Goal: Task Accomplishment & Management: Use online tool/utility

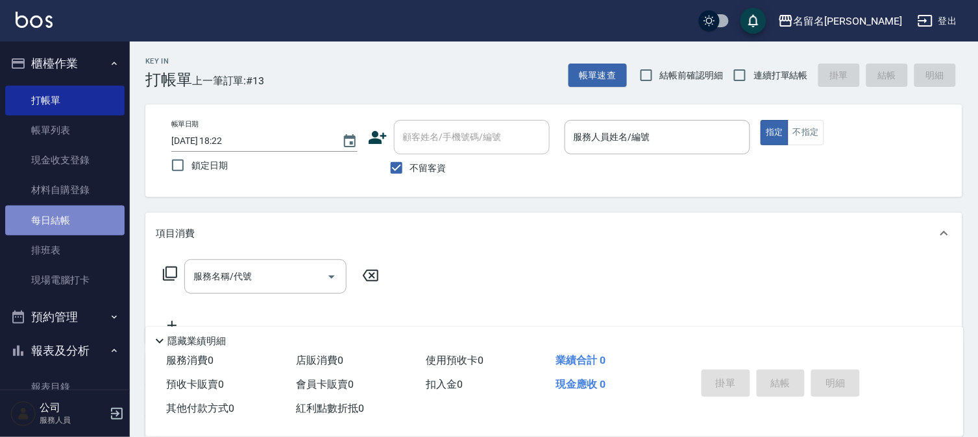
click at [91, 211] on link "每日結帳" at bounding box center [64, 221] width 119 height 30
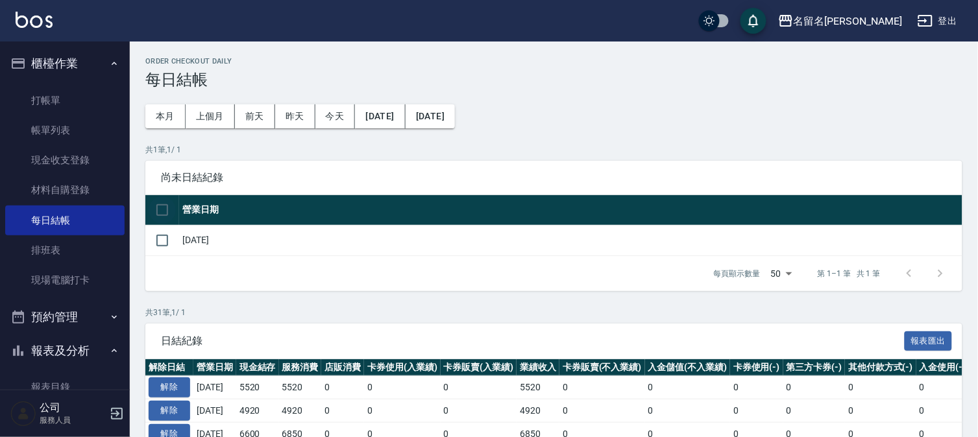
click at [165, 205] on input "checkbox" at bounding box center [162, 210] width 27 height 27
checkbox input "true"
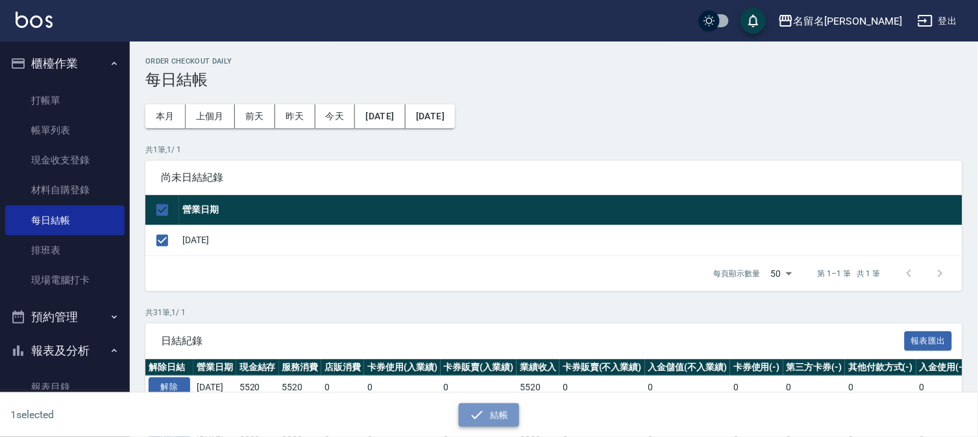
click at [469, 416] on icon "button" at bounding box center [477, 415] width 16 height 16
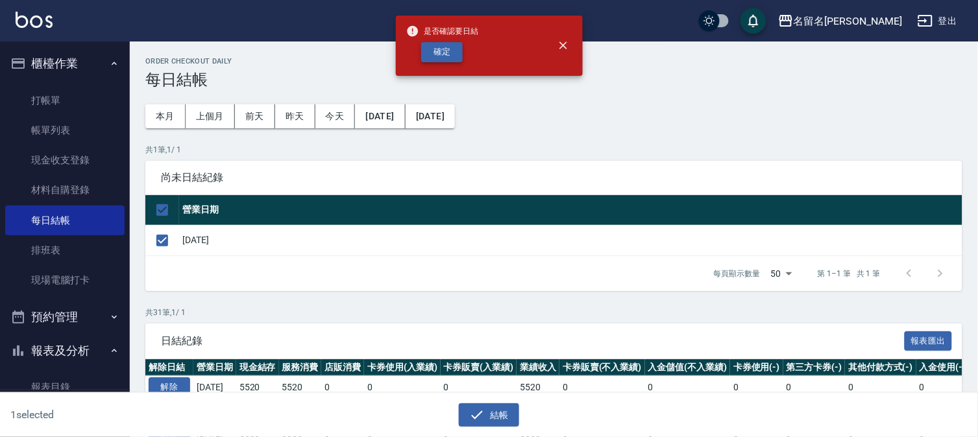
click at [448, 50] on button "確定" at bounding box center [442, 52] width 42 height 20
checkbox input "false"
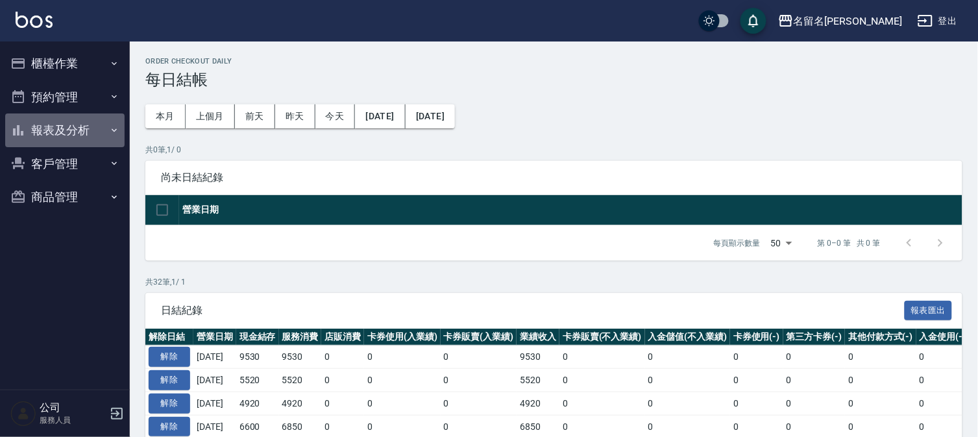
click at [75, 132] on button "報表及分析" at bounding box center [64, 131] width 119 height 34
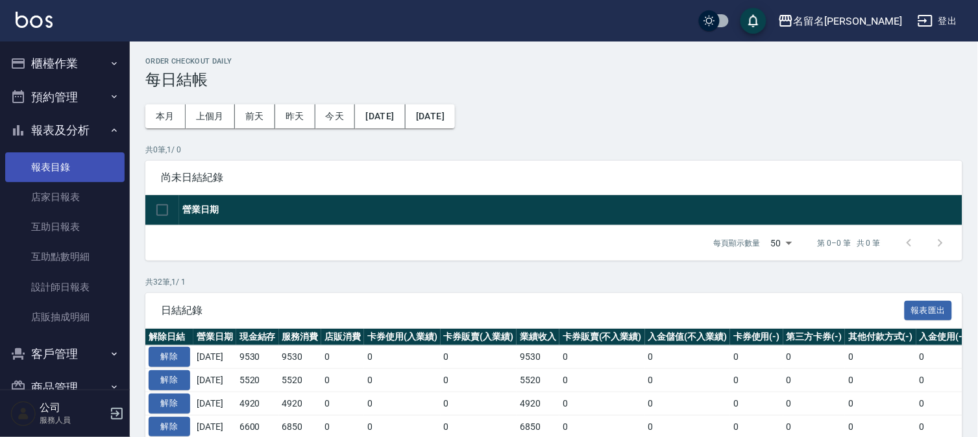
click at [82, 163] on link "報表目錄" at bounding box center [64, 167] width 119 height 30
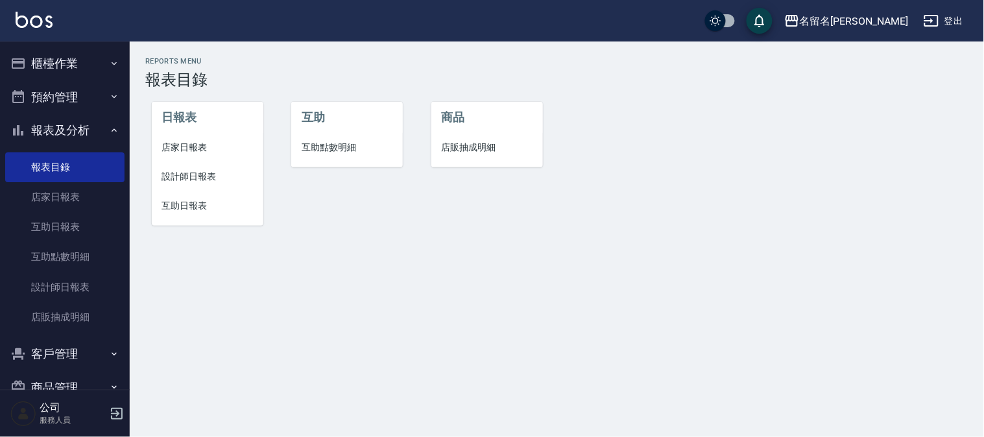
click at [182, 144] on span "店家日報表" at bounding box center [207, 148] width 91 height 14
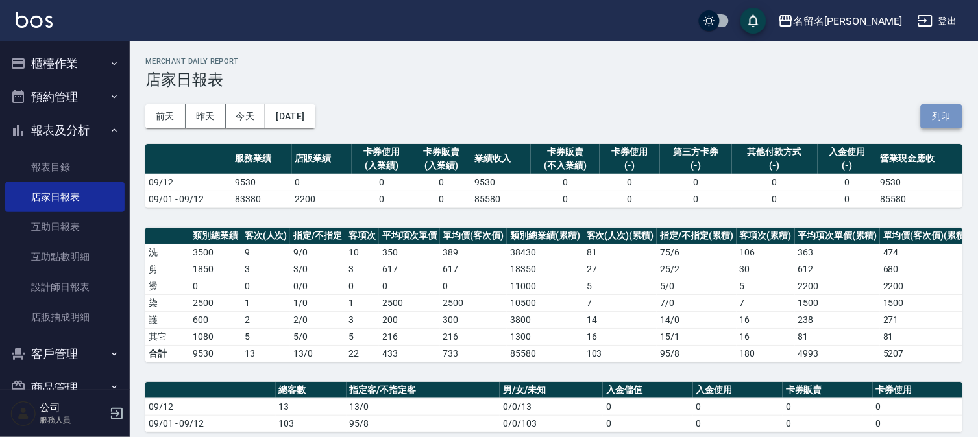
click at [930, 113] on button "列印" at bounding box center [942, 116] width 42 height 24
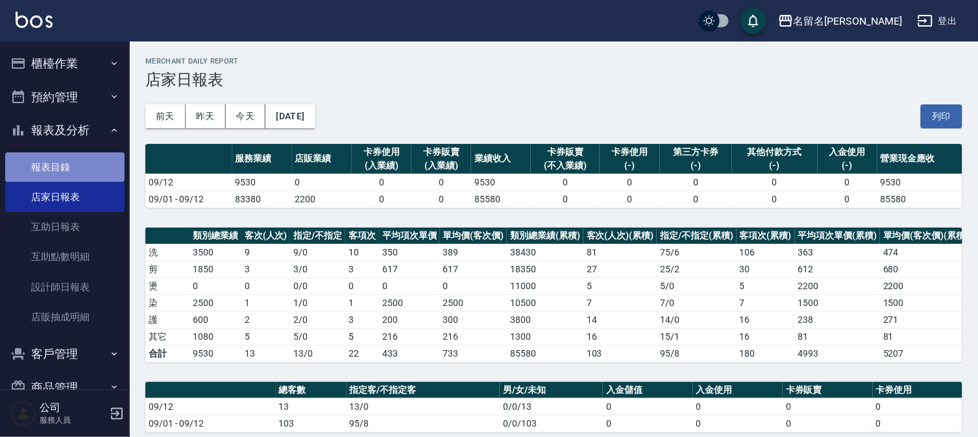
click at [75, 169] on link "報表目錄" at bounding box center [64, 167] width 119 height 30
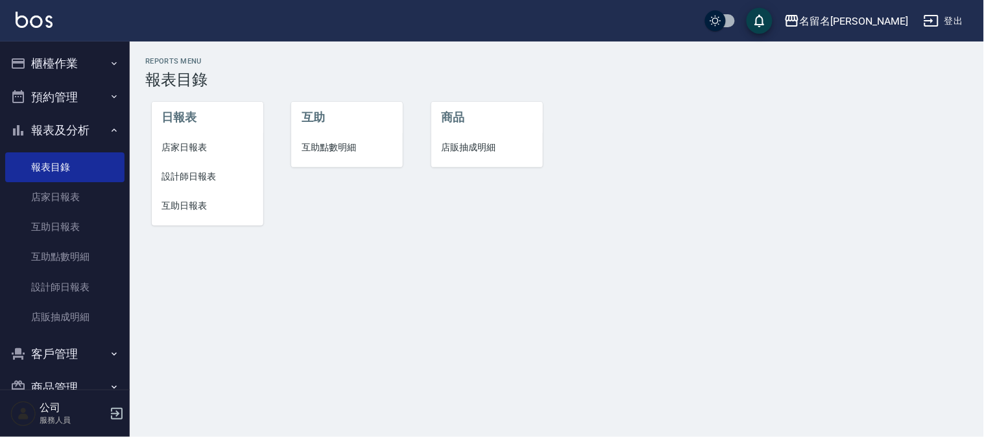
click at [191, 180] on span "設計師日報表" at bounding box center [207, 177] width 91 height 14
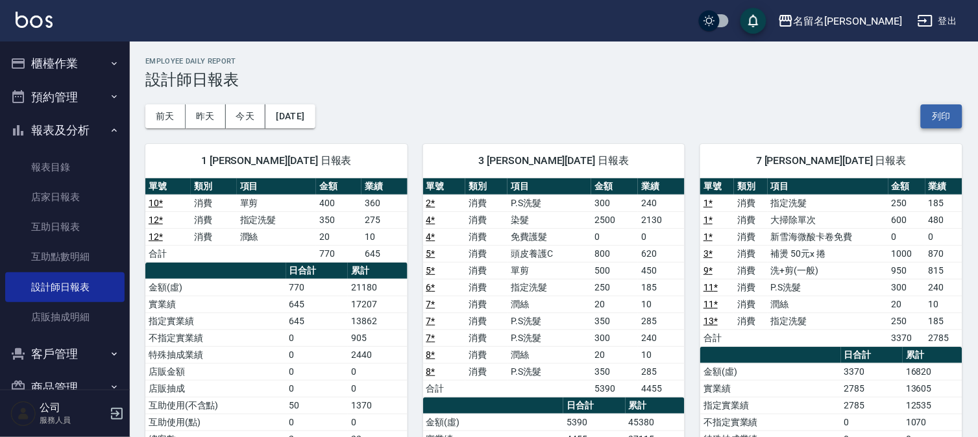
click at [943, 117] on button "列印" at bounding box center [942, 116] width 42 height 24
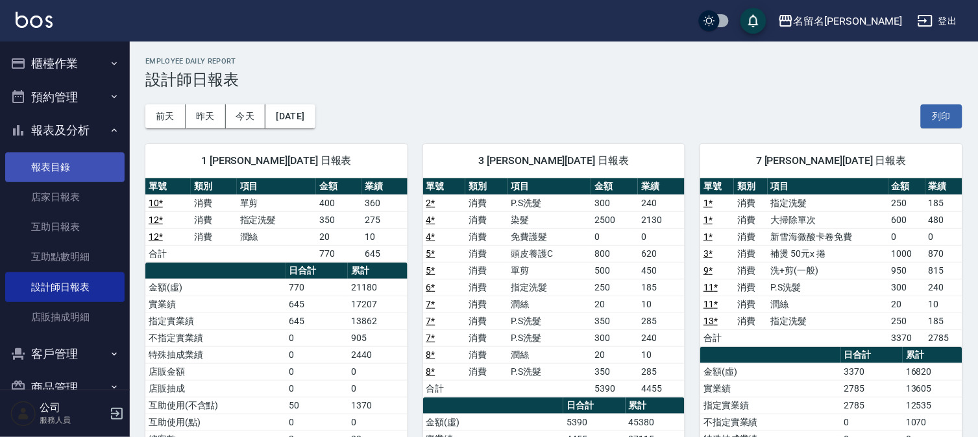
click at [53, 159] on link "報表目錄" at bounding box center [64, 167] width 119 height 30
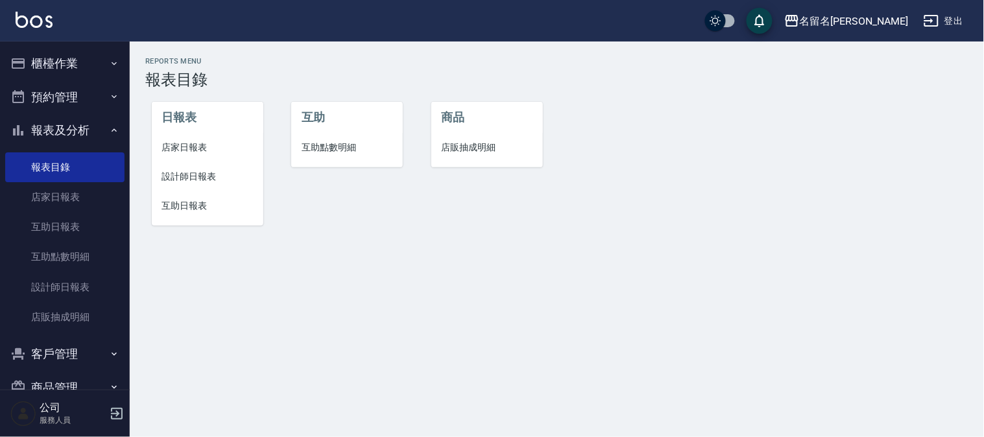
click at [199, 204] on span "互助日報表" at bounding box center [207, 206] width 91 height 14
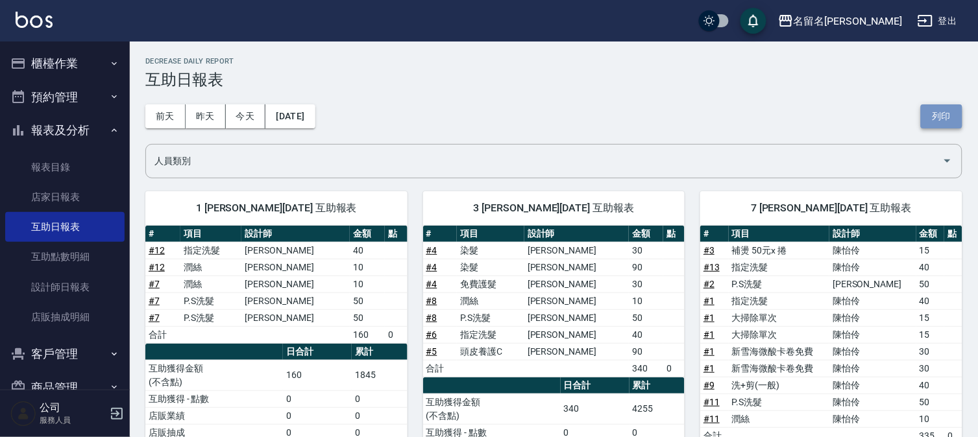
click at [937, 119] on button "列印" at bounding box center [942, 116] width 42 height 24
